Goal: Find specific page/section: Find specific page/section

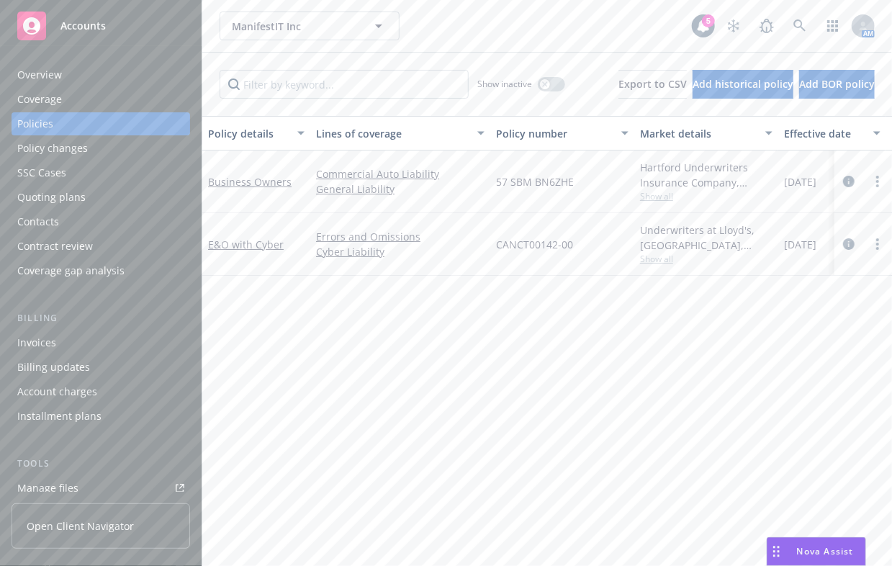
scroll to position [0, 352]
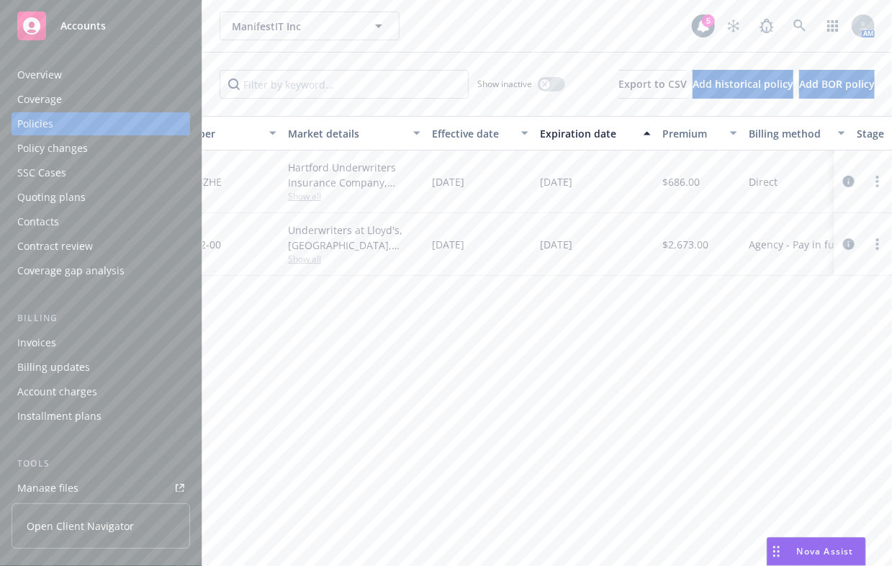
drag, startPoint x: 681, startPoint y: 37, endPoint x: 690, endPoint y: 37, distance: 8.6
click at [681, 37] on div "ManifestIT Inc ManifestIT Inc" at bounding box center [456, 26] width 472 height 29
drag, startPoint x: 618, startPoint y: 322, endPoint x: 611, endPoint y: 326, distance: 7.8
click at [611, 326] on div "Policy details Lines of coverage Policy number Market details Effective date Ex…" at bounding box center [547, 336] width 690 height 440
click at [795, 21] on icon at bounding box center [800, 25] width 13 height 13
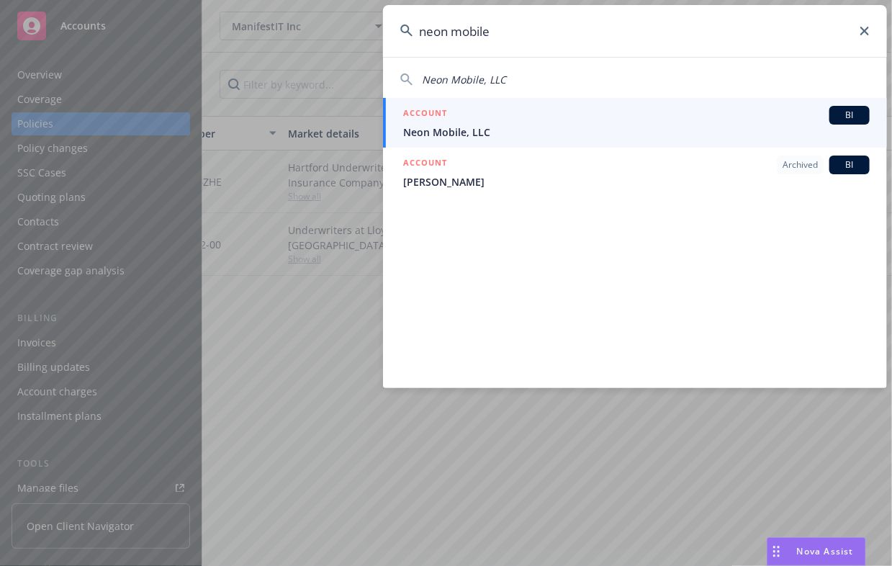
type input "neon mobile"
click at [668, 121] on div "ACCOUNT BI" at bounding box center [636, 115] width 467 height 19
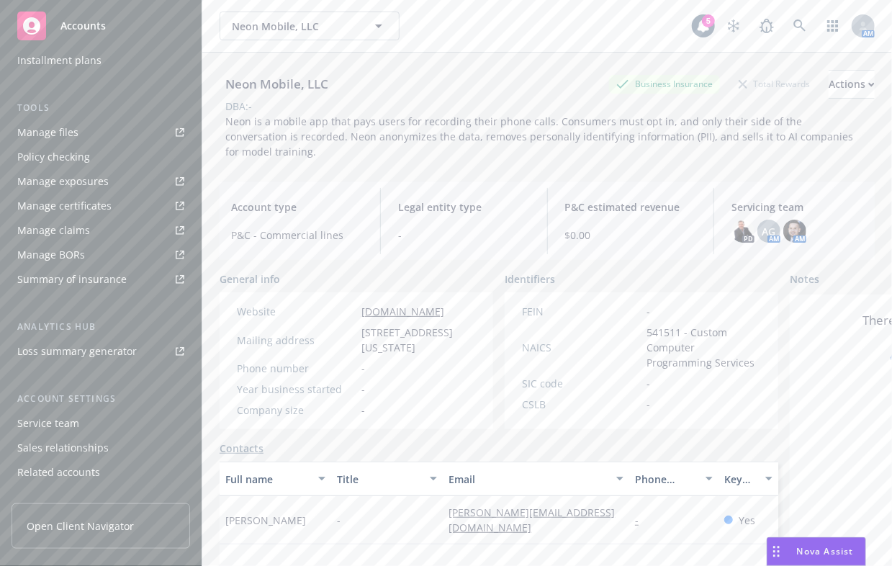
scroll to position [395, 0]
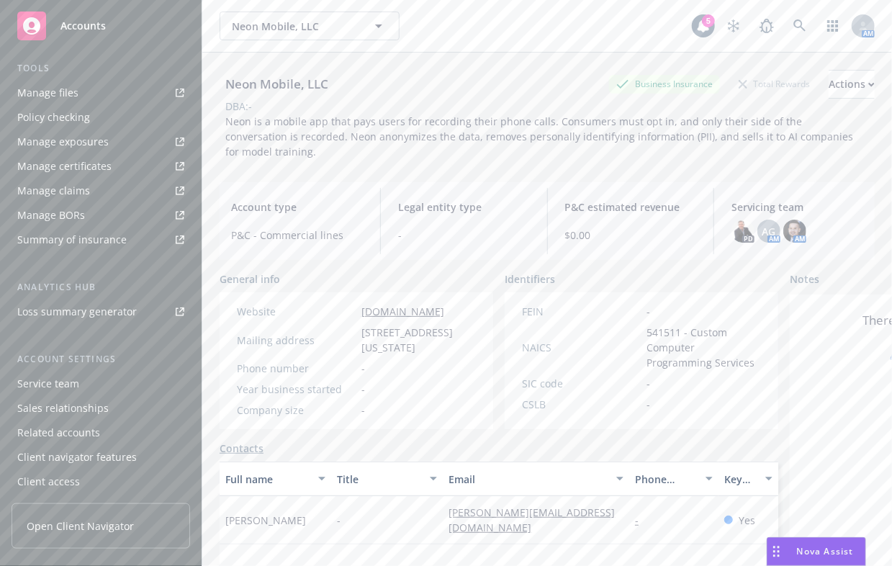
click at [107, 91] on link "Manage files" at bounding box center [101, 92] width 179 height 23
